Goal: Communication & Community: Connect with others

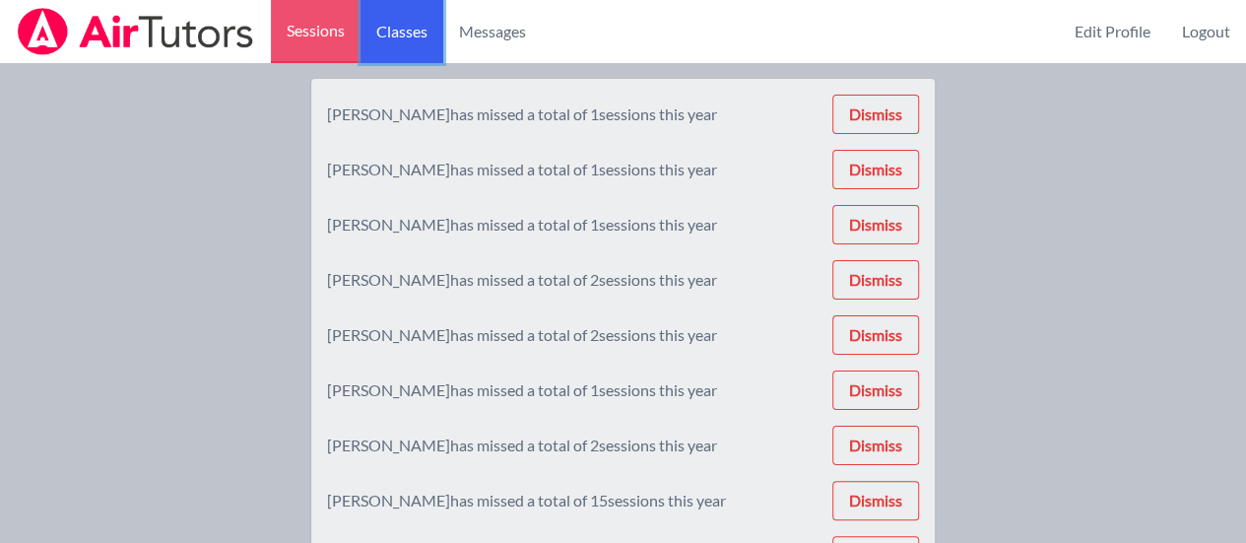
click at [390, 25] on link "Classes" at bounding box center [401, 31] width 83 height 63
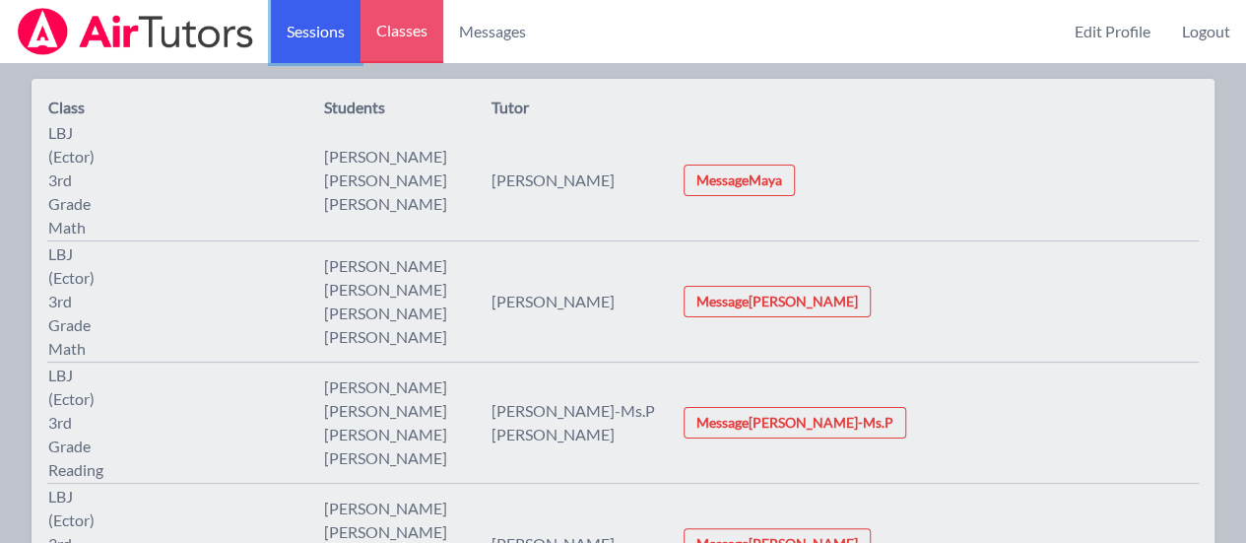
click at [330, 38] on link "Sessions" at bounding box center [316, 31] width 90 height 63
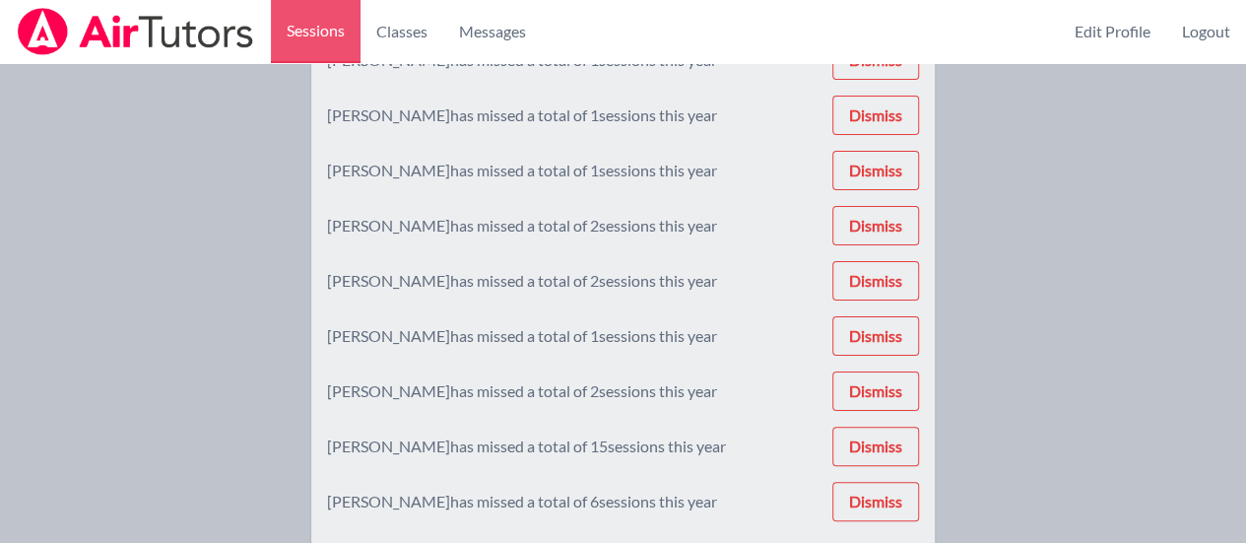
scroll to position [197, 0]
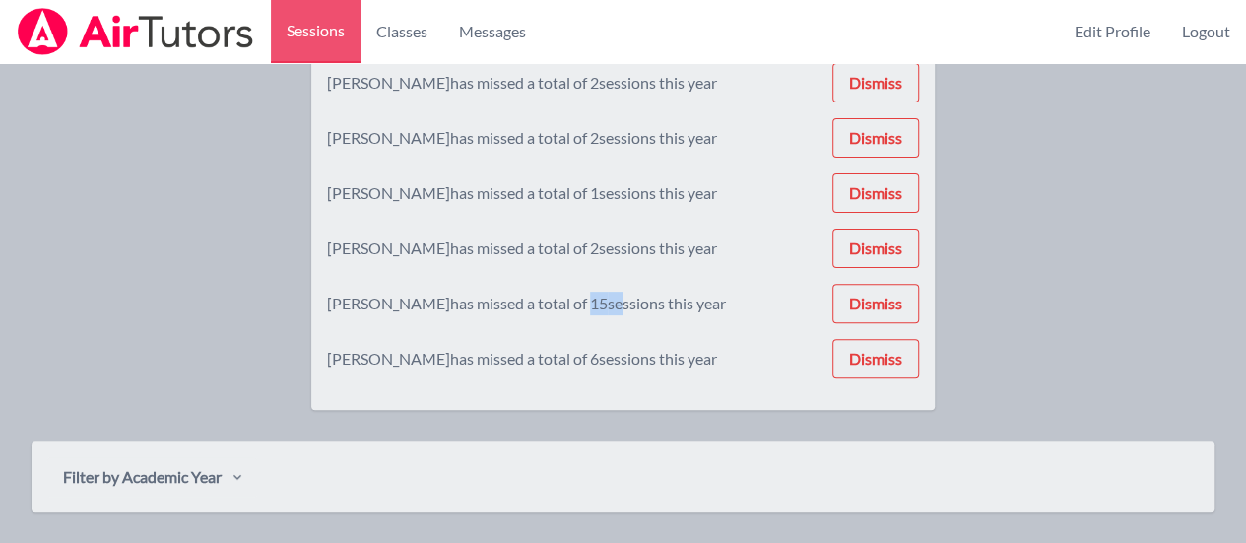
drag, startPoint x: 593, startPoint y: 307, endPoint x: 621, endPoint y: 306, distance: 28.6
click at [621, 306] on div "[PERSON_NAME] has missed a total of 15 sessions this year" at bounding box center [526, 303] width 399 height 24
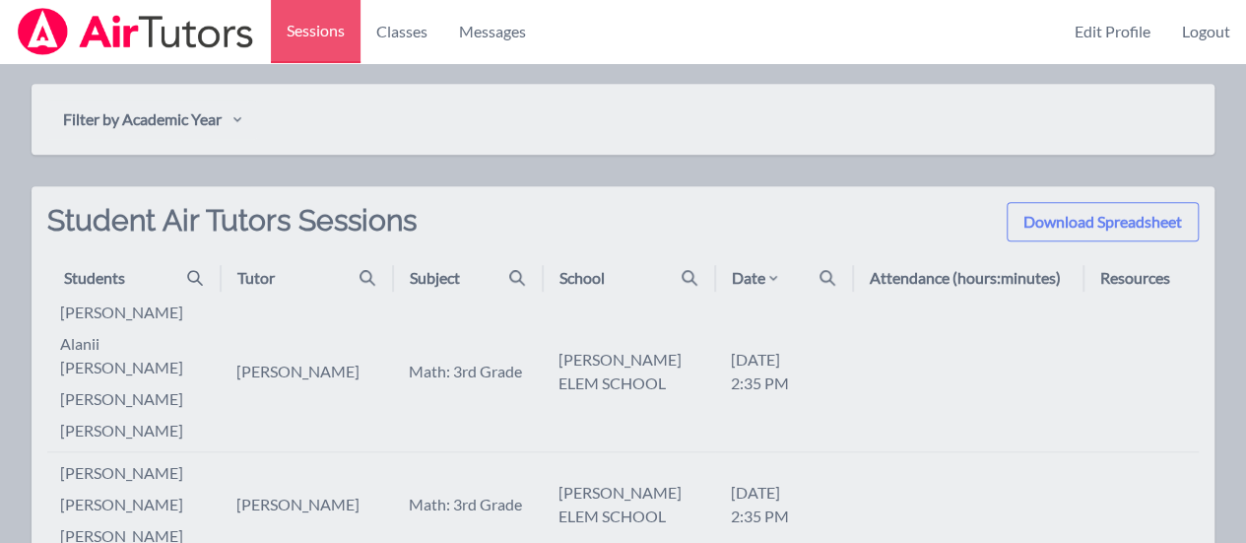
scroll to position [161, 0]
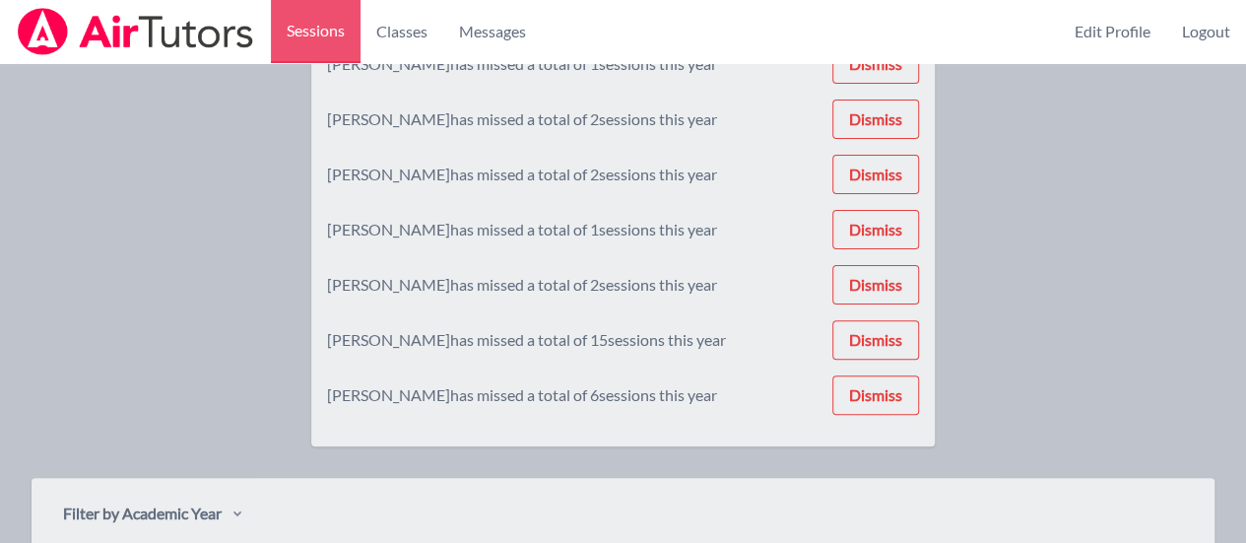
click at [724, 296] on div "[PERSON_NAME] has missed a total of 2 sessions this year Dismiss" at bounding box center [623, 284] width 592 height 39
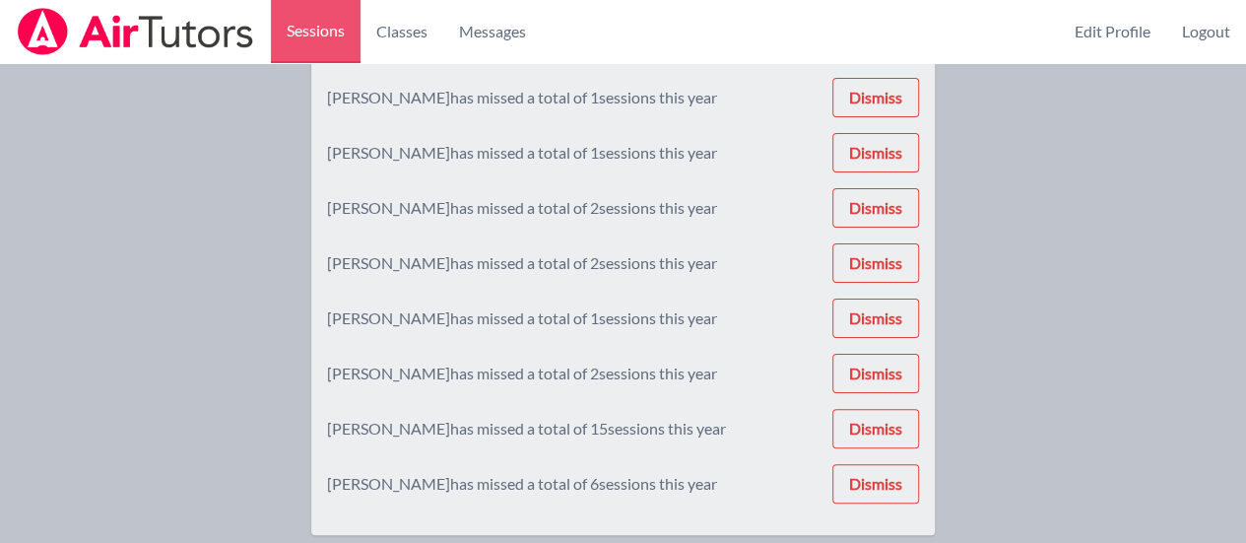
scroll to position [0, 0]
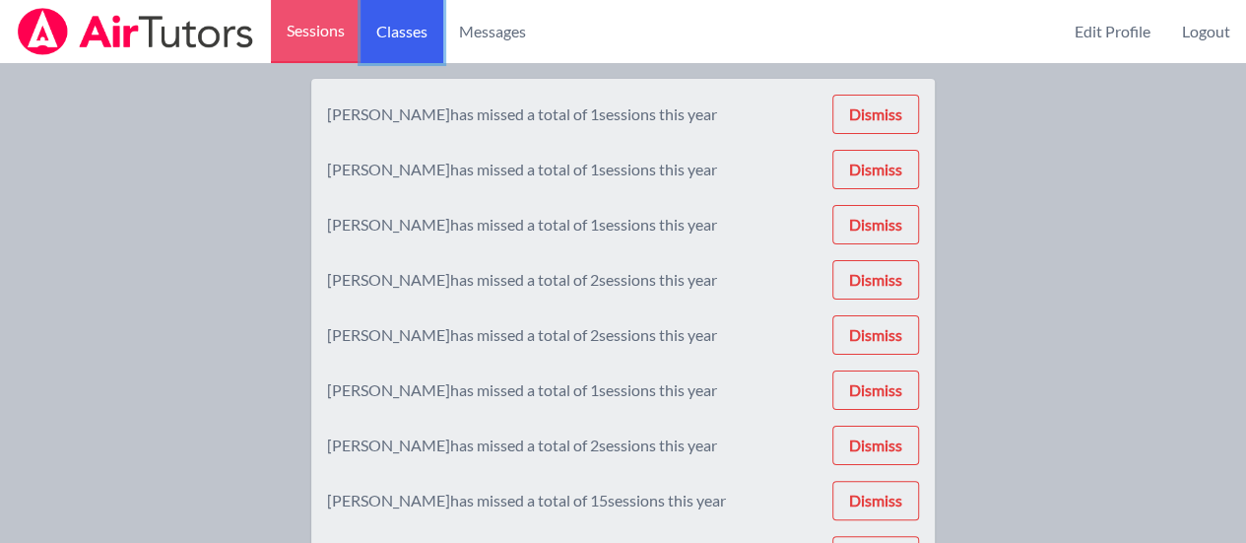
click at [404, 32] on link "Classes" at bounding box center [401, 31] width 83 height 63
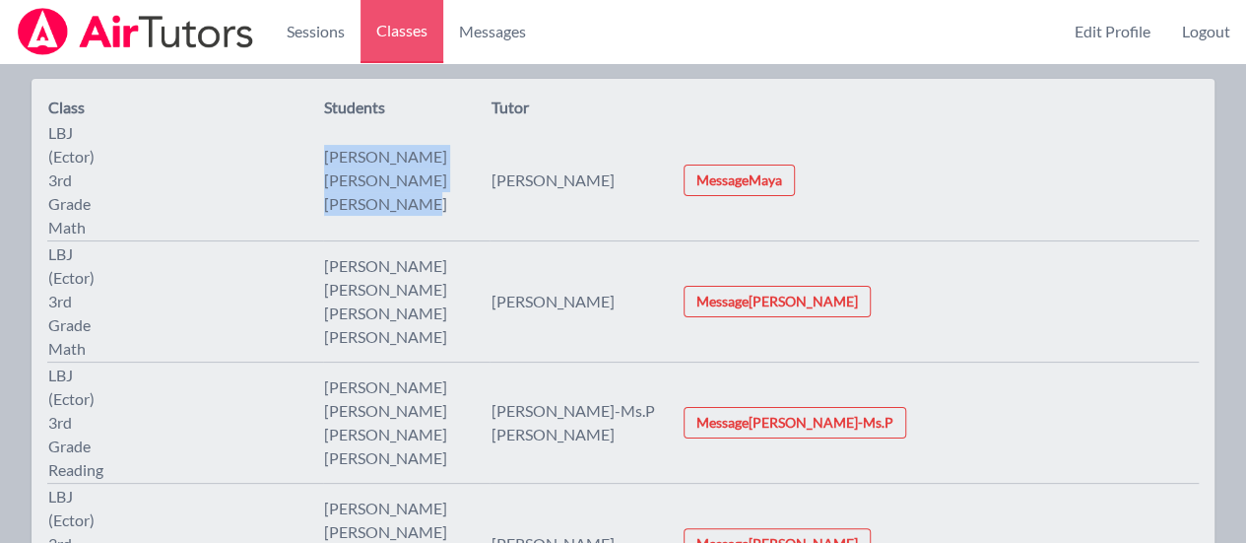
drag, startPoint x: 390, startPoint y: 137, endPoint x: 536, endPoint y: 176, distance: 151.0
click at [447, 176] on ul "[PERSON_NAME] [PERSON_NAME] [PERSON_NAME]" at bounding box center [385, 180] width 123 height 71
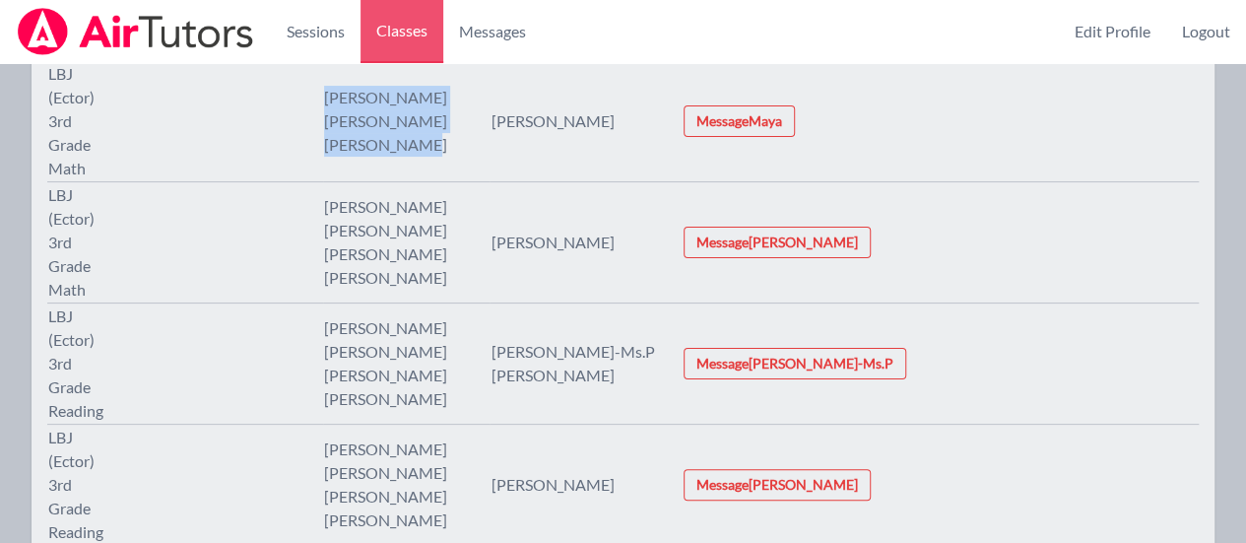
scroll to position [98, 0]
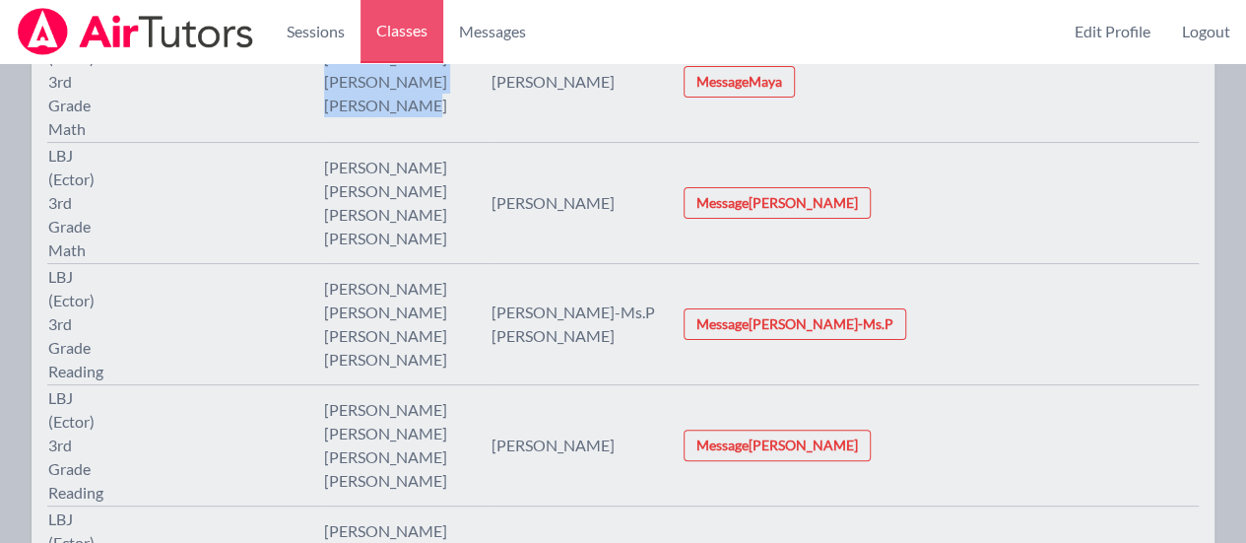
drag, startPoint x: 387, startPoint y: 225, endPoint x: 532, endPoint y: 277, distance: 153.5
click at [447, 277] on ul "[PERSON_NAME] [PERSON_NAME] [PERSON_NAME] [PERSON_NAME]" at bounding box center [385, 324] width 123 height 95
drag, startPoint x: 387, startPoint y: 300, endPoint x: 398, endPoint y: 301, distance: 10.9
click at [398, 398] on li "[PERSON_NAME]" at bounding box center [385, 410] width 123 height 24
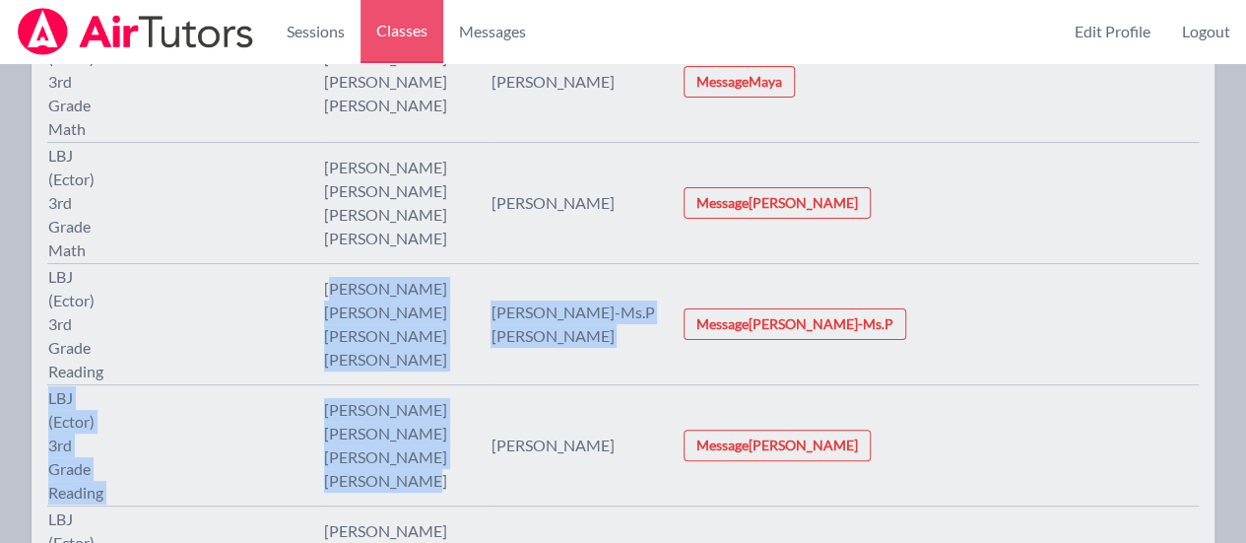
drag, startPoint x: 390, startPoint y: 212, endPoint x: 492, endPoint y: 367, distance: 186.3
click at [492, 367] on tbody "LBJ (Ector) 3rd Grade Math [PERSON_NAME] [PERSON_NAME] [PERSON_NAME] [PERSON_NA…" at bounding box center [622, 324] width 1151 height 605
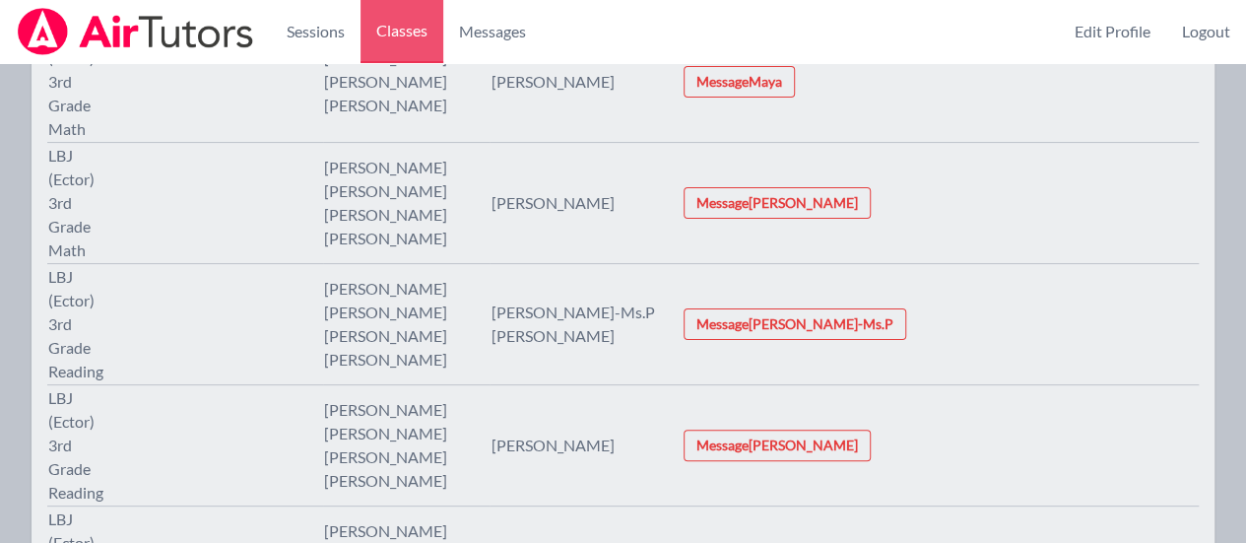
click at [323, 264] on td "LBJ (Ector) 3rd Grade Reading" at bounding box center [185, 324] width 276 height 121
drag, startPoint x: 385, startPoint y: 204, endPoint x: 528, endPoint y: 442, distance: 277.8
click at [528, 442] on tbody "LBJ (Ector) 3rd Grade Math [PERSON_NAME] [PERSON_NAME] [PERSON_NAME] [PERSON_NA…" at bounding box center [622, 324] width 1151 height 605
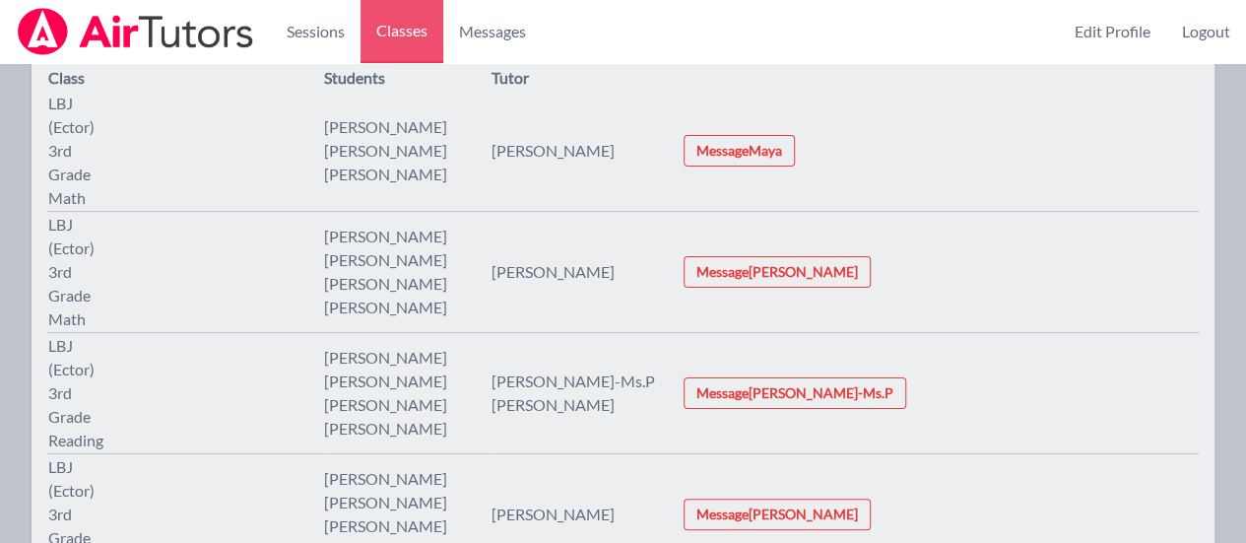
scroll to position [0, 0]
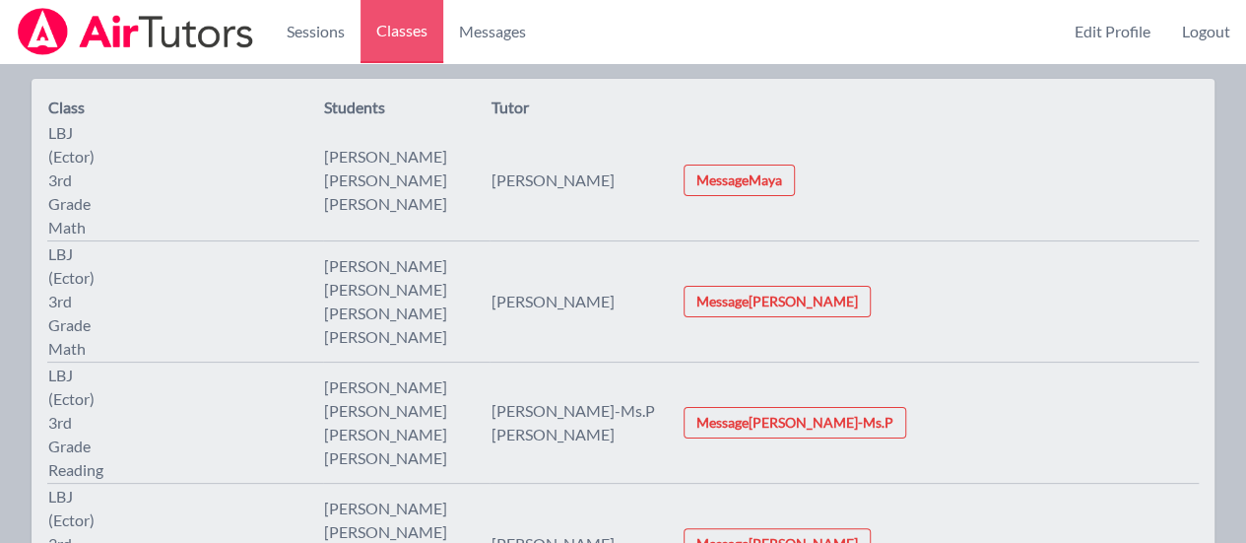
click at [490, 107] on th "Students" at bounding box center [406, 108] width 167 height 26
click at [833, 286] on button "Message [PERSON_NAME]" at bounding box center [776, 302] width 187 height 32
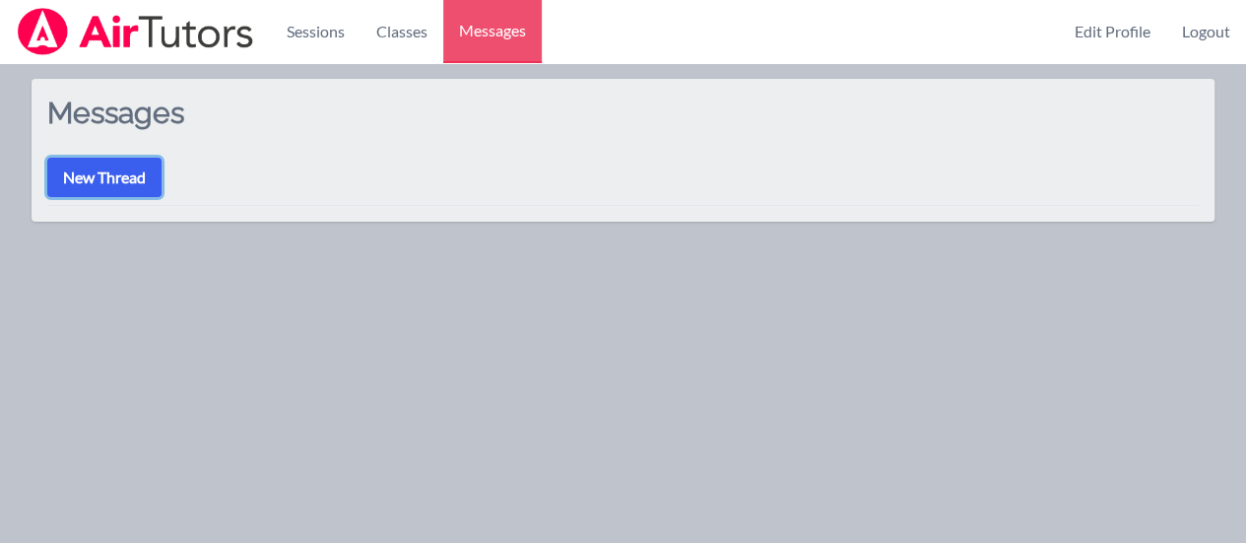
click at [114, 190] on button "New Thread" at bounding box center [104, 177] width 114 height 39
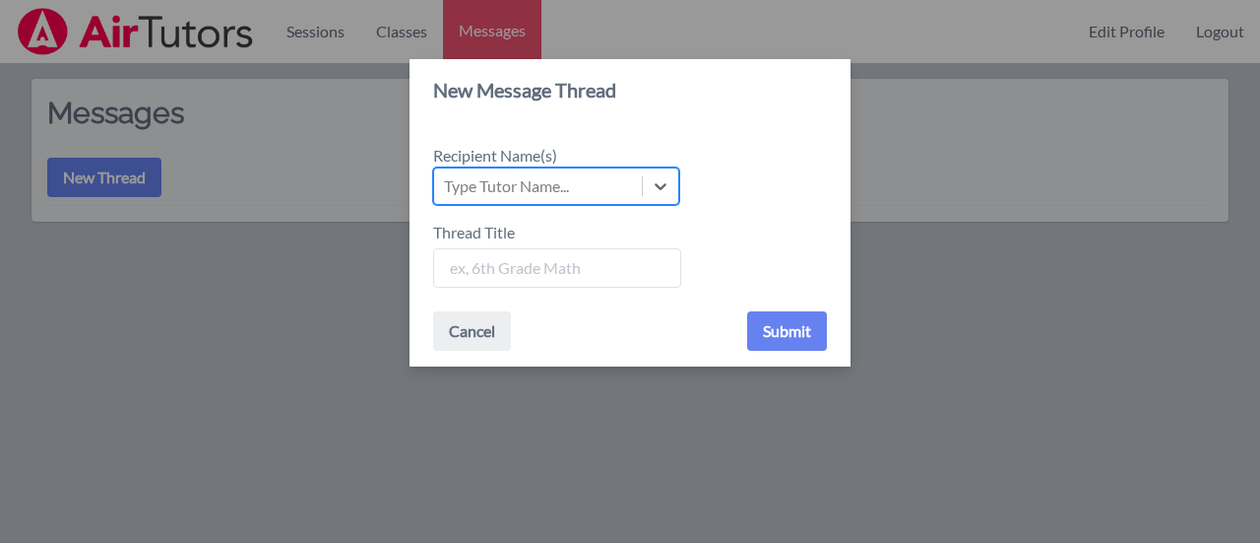
click at [526, 200] on div "Type Tutor Name..." at bounding box center [538, 185] width 208 height 35
click at [446, 198] on input "Recipient Name(s) Select is focused ,type to refine list, press Down to open th…" at bounding box center [445, 186] width 2 height 24
click at [589, 196] on div "Type Tutor Name..." at bounding box center [538, 185] width 208 height 35
click at [446, 196] on input "Recipient Name(s) Select is focused ,type to refine list, press Down to open th…" at bounding box center [445, 186] width 2 height 24
click at [670, 198] on div at bounding box center [660, 185] width 35 height 35
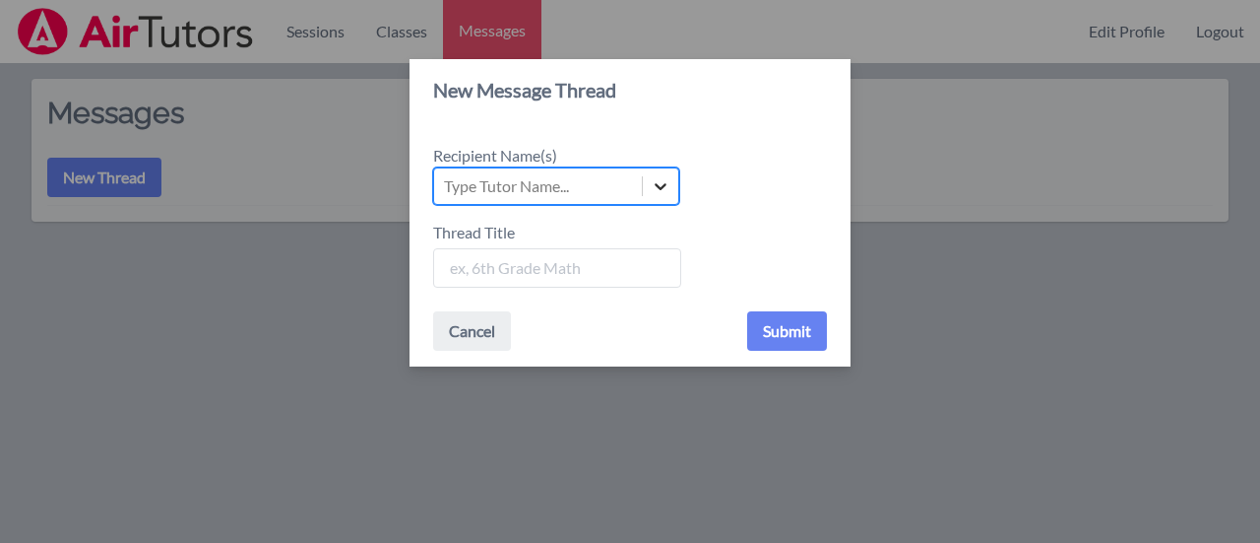
click at [446, 198] on input "Recipient Name(s) Select is focused ,type to refine list, press Down to open th…" at bounding box center [445, 186] width 2 height 24
click at [656, 187] on icon at bounding box center [661, 186] width 20 height 20
click at [446, 187] on input "Recipient Name(s) Use Up and Down to choose options, press Enter to select the …" at bounding box center [445, 186] width 2 height 24
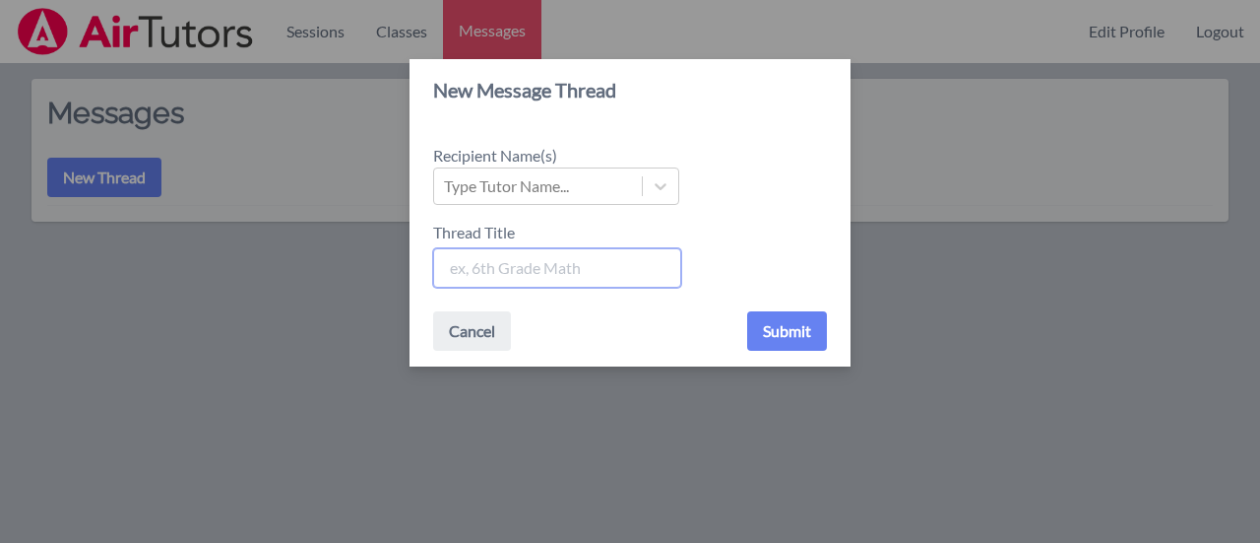
click at [589, 258] on input "Thread Title" at bounding box center [557, 267] width 248 height 39
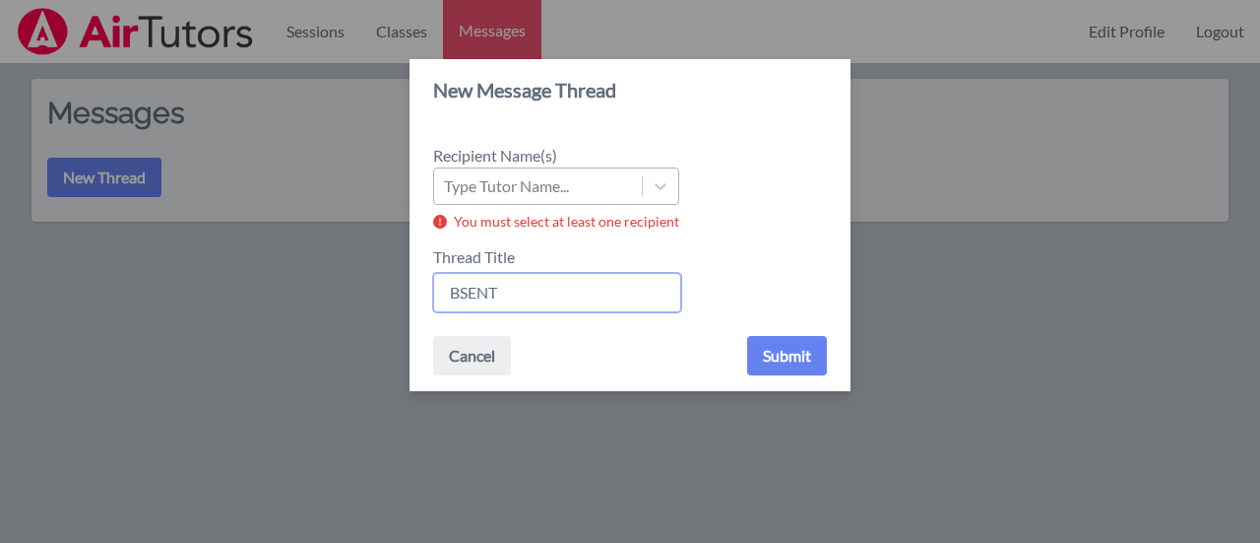
type input "BSENT"
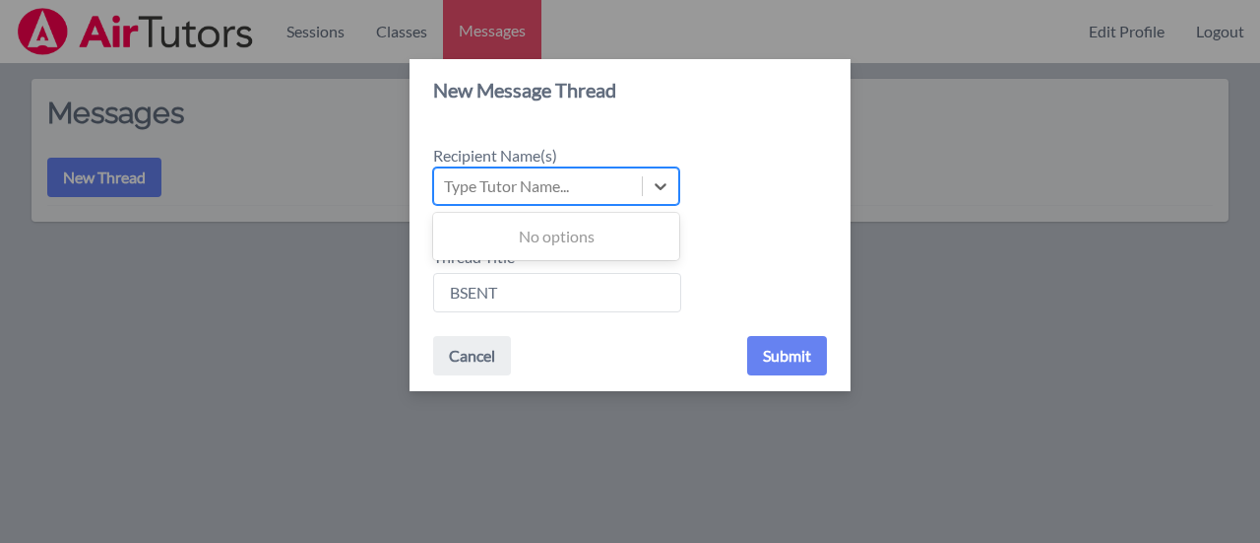
click at [611, 202] on div "Type Tutor Name..." at bounding box center [538, 185] width 208 height 35
click at [446, 198] on input "Recipient Name(s) Use Up and Down to choose options, press Enter to select the …" at bounding box center [445, 186] width 2 height 24
type input "E"
click at [461, 367] on button "Cancel" at bounding box center [472, 355] width 78 height 39
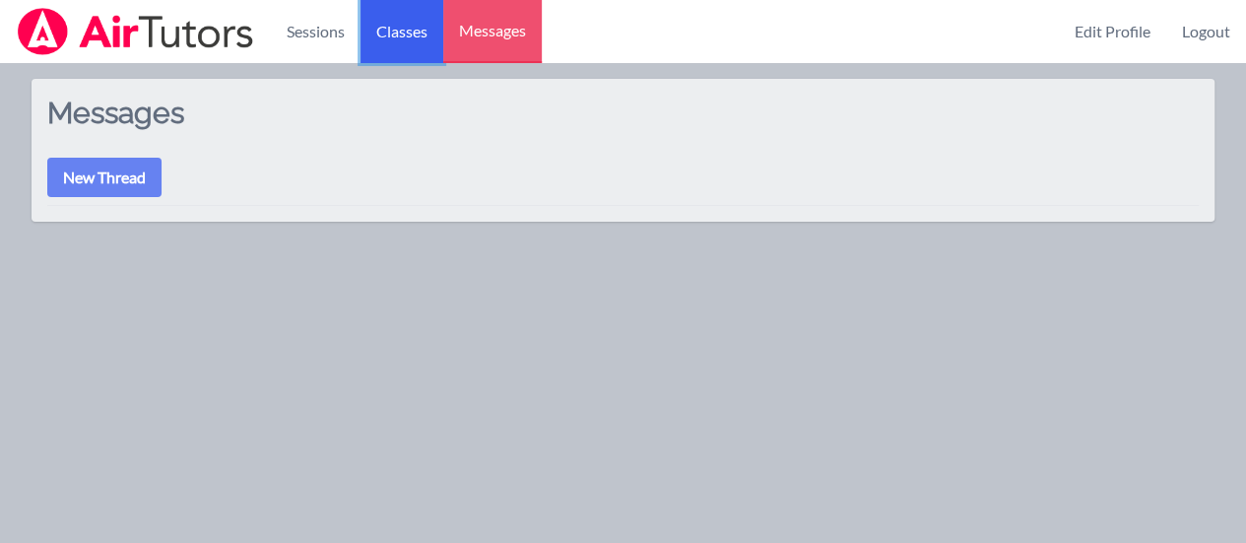
click at [398, 23] on link "Classes" at bounding box center [401, 31] width 83 height 63
